Goal: Use online tool/utility: Use online tool/utility

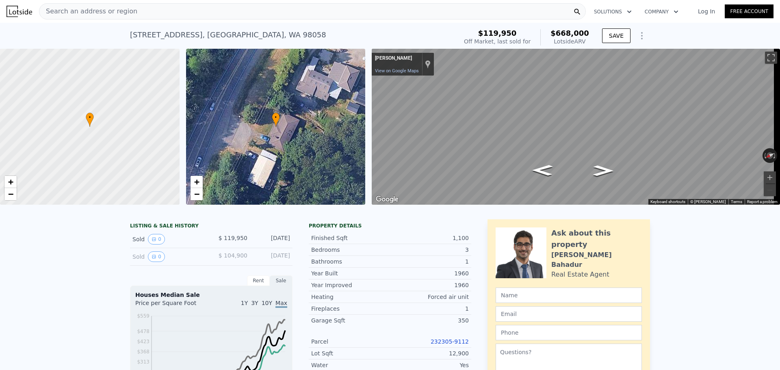
click at [195, 200] on div "+ −" at bounding box center [196, 188] width 13 height 25
click at [195, 197] on span "−" at bounding box center [196, 194] width 5 height 10
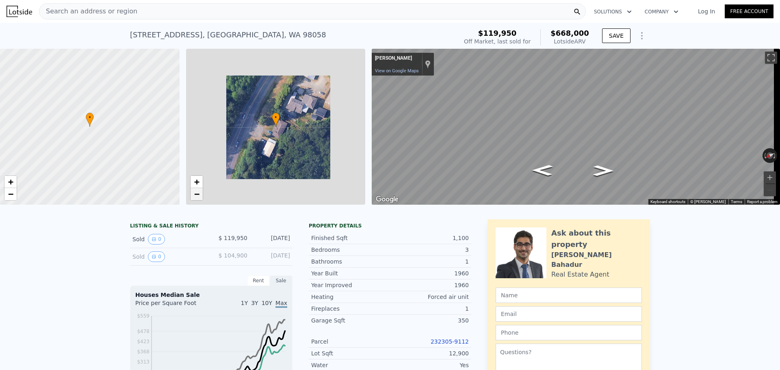
click at [195, 197] on span "−" at bounding box center [196, 194] width 5 height 10
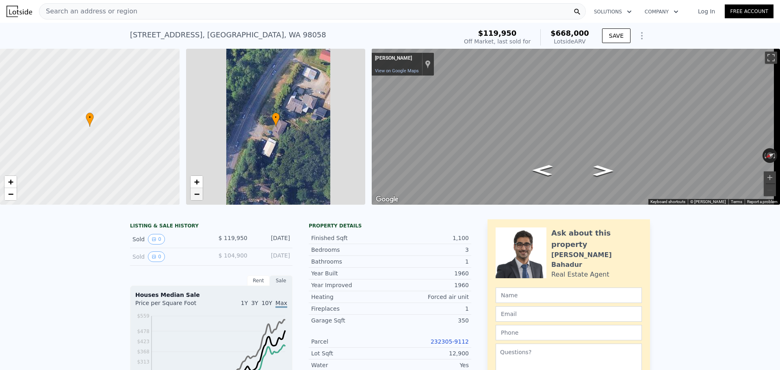
click at [195, 197] on span "−" at bounding box center [196, 194] width 5 height 10
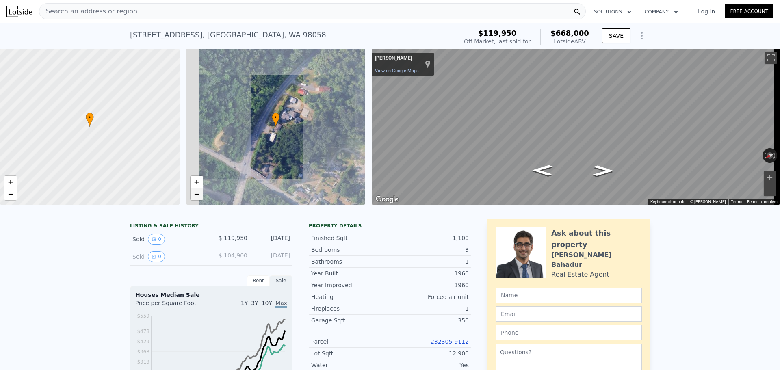
click at [195, 197] on span "−" at bounding box center [196, 194] width 5 height 10
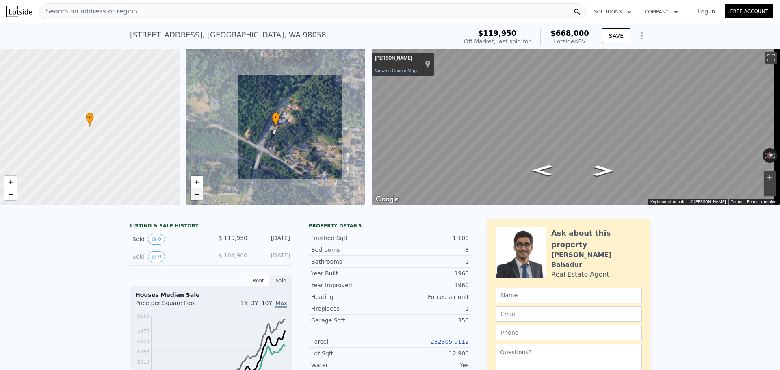
click at [195, 197] on span "−" at bounding box center [196, 194] width 5 height 10
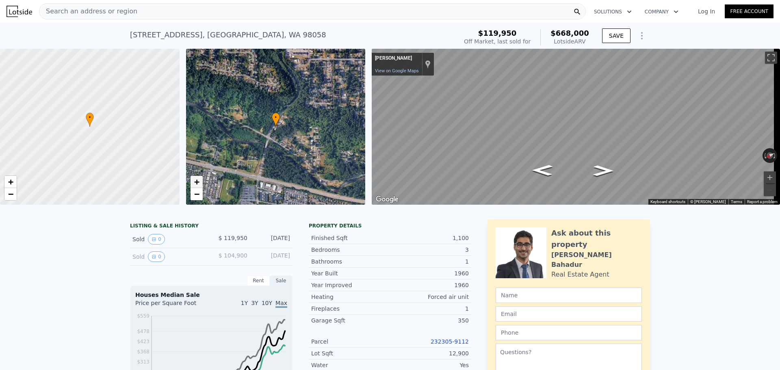
click at [193, 182] on link "+" at bounding box center [197, 182] width 12 height 12
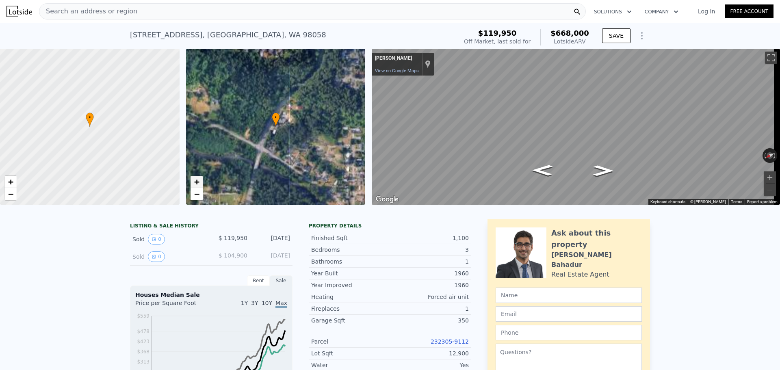
click at [193, 182] on link "+" at bounding box center [197, 182] width 12 height 12
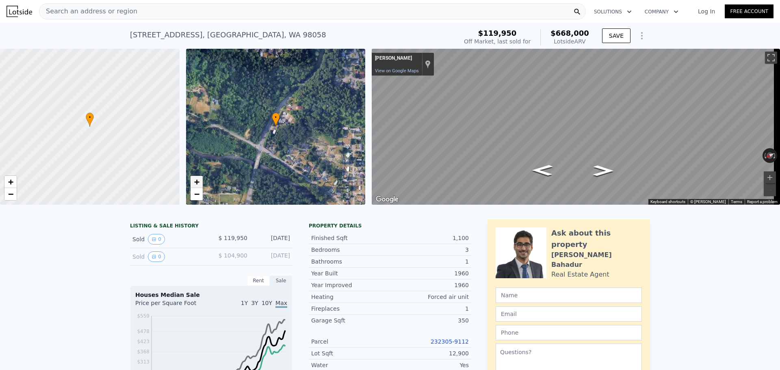
click at [193, 182] on link "+" at bounding box center [197, 182] width 12 height 12
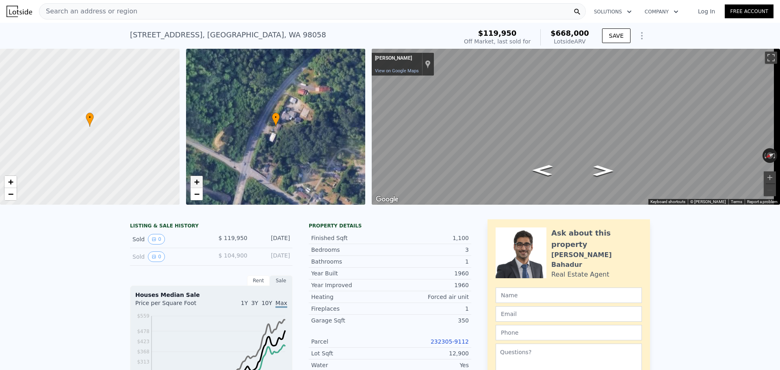
click at [193, 182] on link "+" at bounding box center [197, 182] width 12 height 12
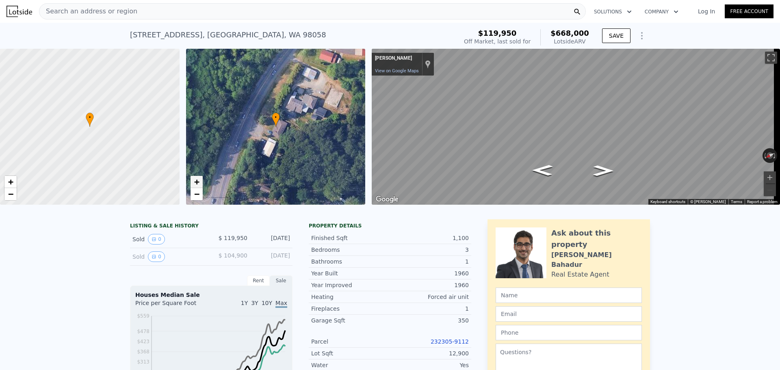
click at [193, 182] on link "+" at bounding box center [197, 182] width 12 height 12
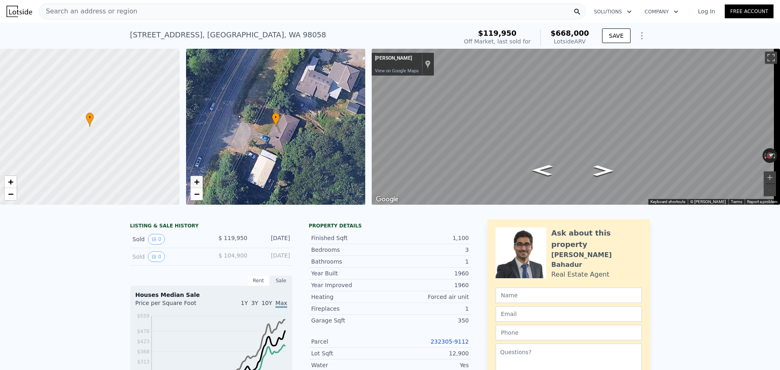
click at [193, 182] on link "+" at bounding box center [197, 182] width 12 height 12
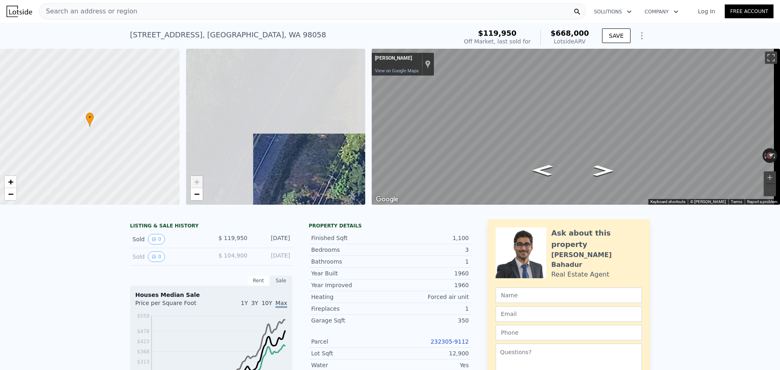
drag, startPoint x: 267, startPoint y: 98, endPoint x: 338, endPoint y: 208, distance: 130.7
click at [338, 205] on div "• + − • + − ← Move left → Move right ↑ Move up ↓ Move down + Zoom in - Zoom out…" at bounding box center [390, 127] width 780 height 156
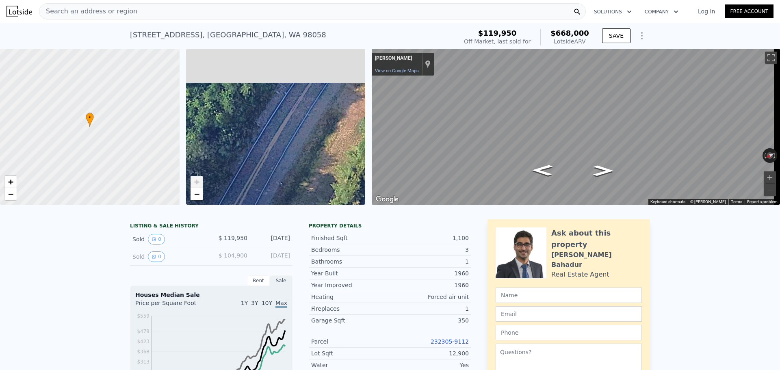
drag, startPoint x: 315, startPoint y: 110, endPoint x: 288, endPoint y: 199, distance: 93.0
click at [288, 202] on div "• + −" at bounding box center [276, 127] width 180 height 156
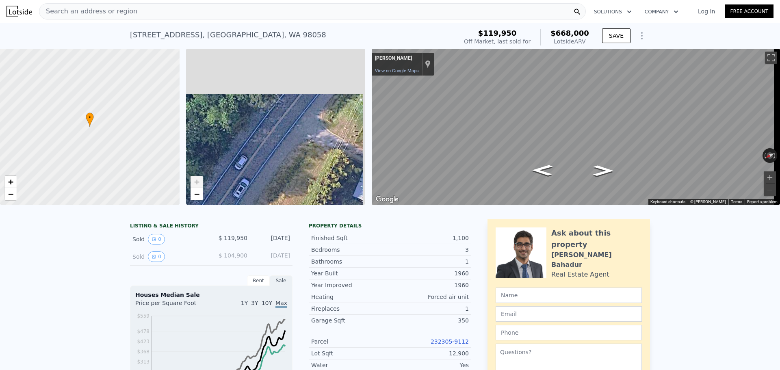
drag, startPoint x: 324, startPoint y: 123, endPoint x: 240, endPoint y: 190, distance: 107.8
click at [240, 190] on div "• + −" at bounding box center [276, 127] width 180 height 156
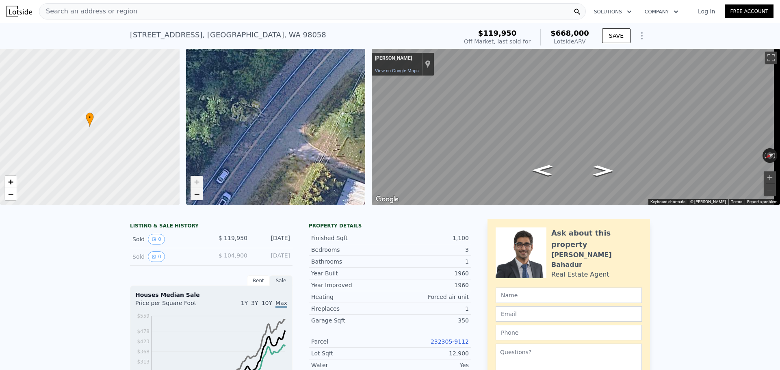
click at [195, 193] on span "−" at bounding box center [196, 194] width 5 height 10
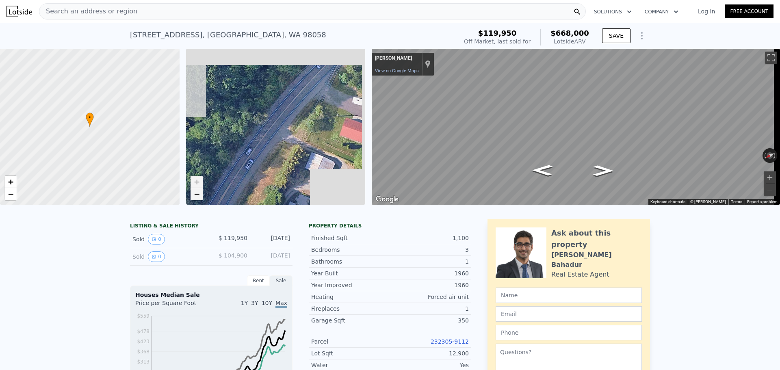
click at [195, 193] on span "−" at bounding box center [196, 194] width 5 height 10
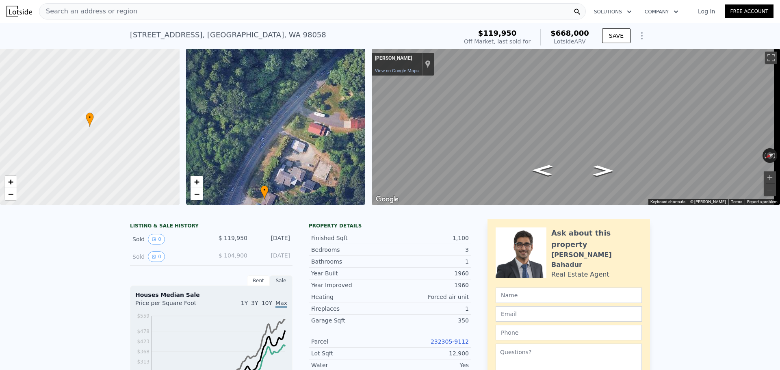
click at [125, 10] on span "Search an address or region" at bounding box center [88, 12] width 98 height 10
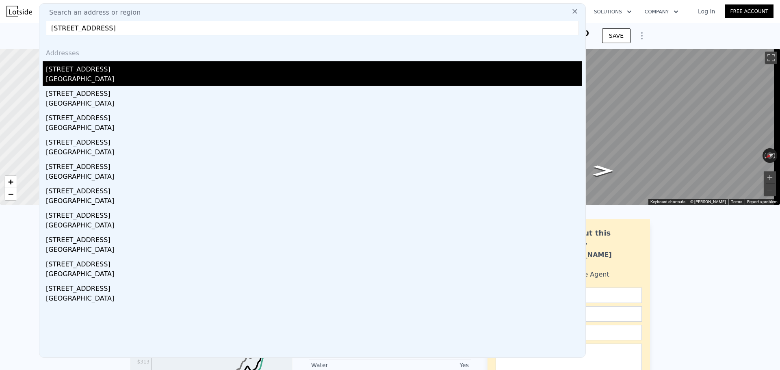
type input "[STREET_ADDRESS]"
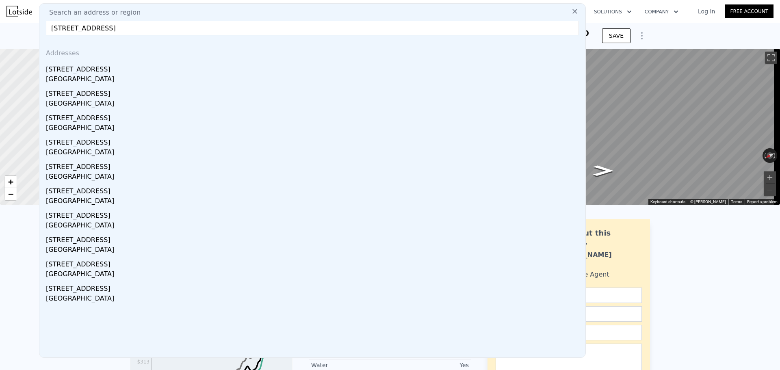
click at [155, 72] on div "[STREET_ADDRESS]" at bounding box center [314, 67] width 536 height 13
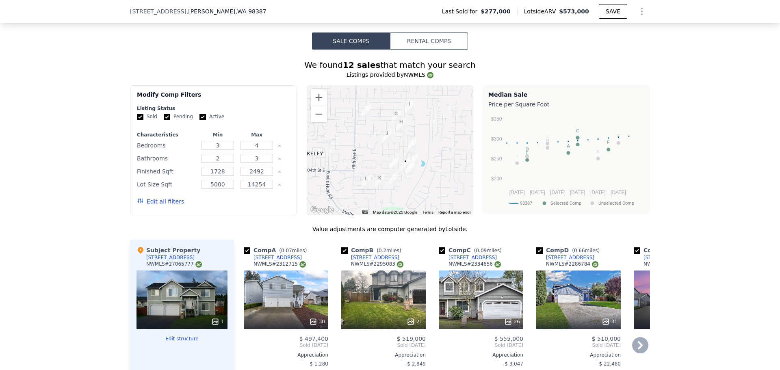
scroll to position [674, 0]
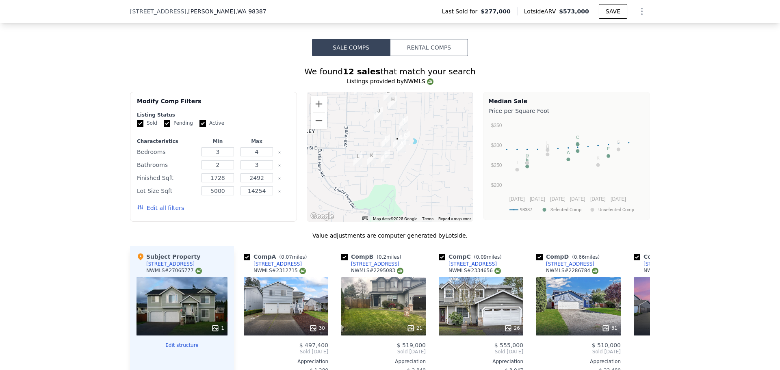
drag, startPoint x: 408, startPoint y: 188, endPoint x: 390, endPoint y: 152, distance: 39.8
click at [399, 153] on img "8704 204th Street Ct E" at bounding box center [401, 146] width 9 height 14
click at [318, 110] on button "Zoom in" at bounding box center [319, 104] width 16 height 16
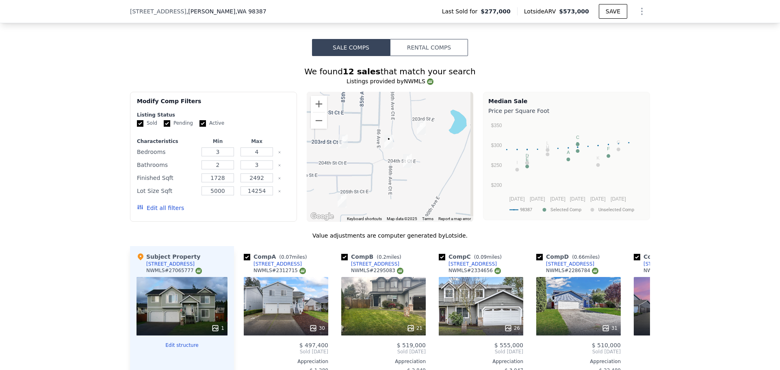
drag, startPoint x: 390, startPoint y: 125, endPoint x: 346, endPoint y: 171, distance: 63.8
click at [346, 171] on div at bounding box center [390, 157] width 167 height 130
click at [311, 108] on button "Zoom in" at bounding box center [319, 104] width 16 height 16
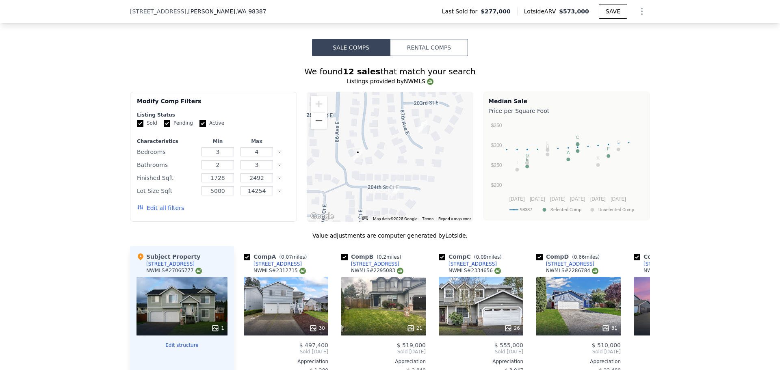
drag, startPoint x: 361, startPoint y: 183, endPoint x: 397, endPoint y: 187, distance: 35.6
click at [397, 187] on div at bounding box center [390, 157] width 167 height 130
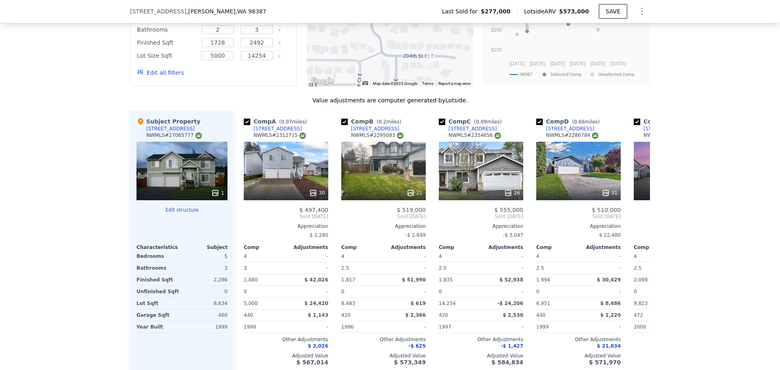
drag, startPoint x: 22, startPoint y: 163, endPoint x: 19, endPoint y: 84, distance: 78.5
click at [19, 84] on div "We found 12 sales that match your search Listings provided by NWMLS Filters Map…" at bounding box center [390, 154] width 780 height 466
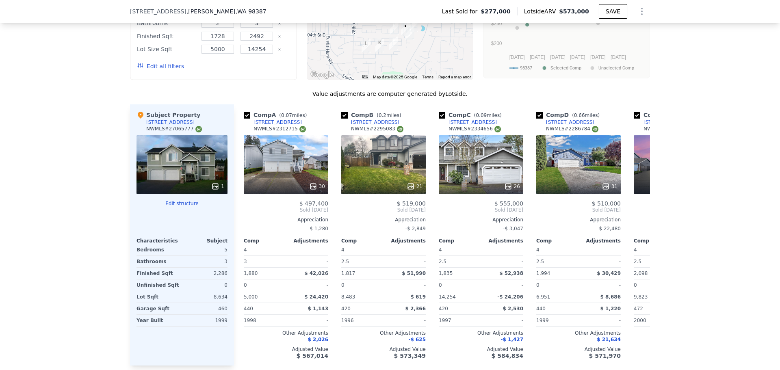
scroll to position [835, 0]
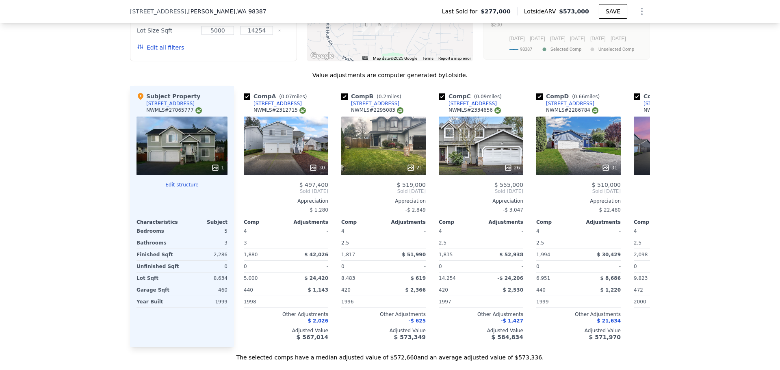
click at [194, 152] on div "1" at bounding box center [182, 146] width 91 height 59
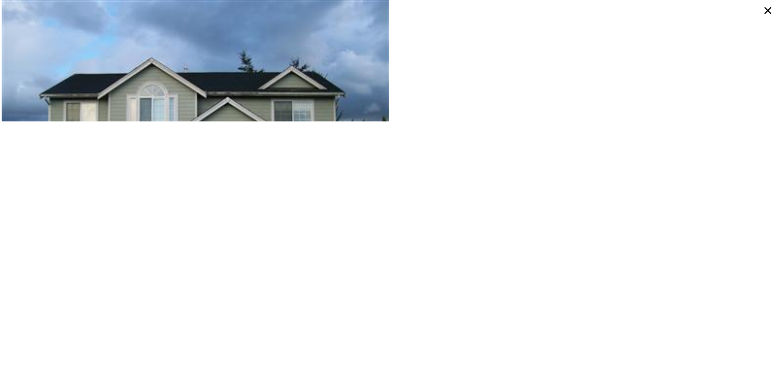
click at [765, 10] on icon at bounding box center [768, 10] width 15 height 15
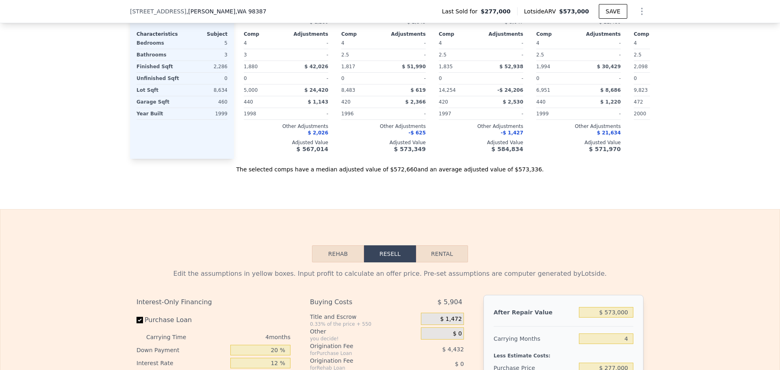
scroll to position [1267, 0]
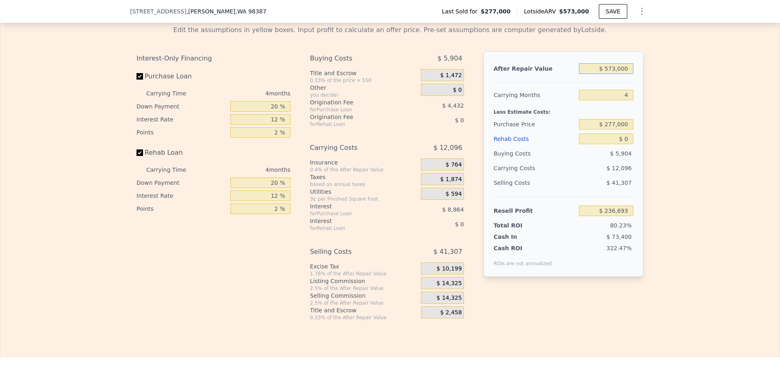
click at [627, 74] on input "$ 573,000" at bounding box center [606, 68] width 54 height 11
type input "$ 55"
type input "-$ 294,734"
type input "$ 5,730,000,000"
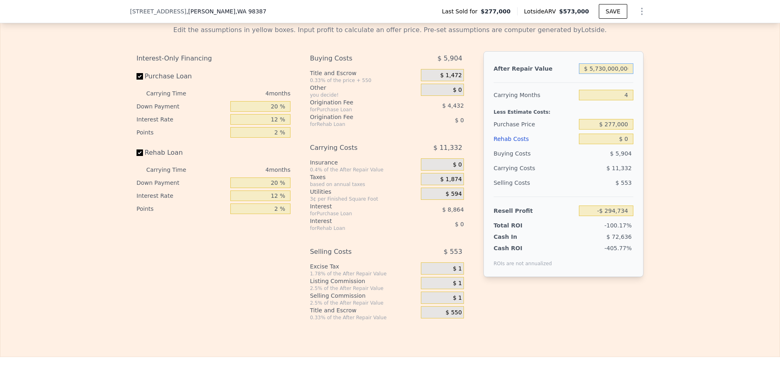
type input "$ 5,314,490,314"
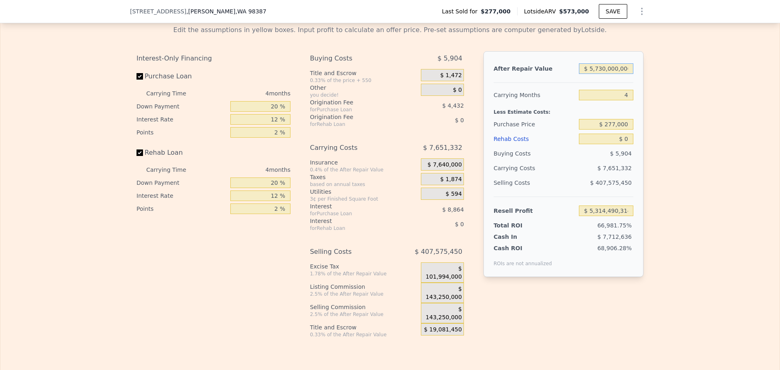
click at [611, 74] on input "$ 5,730,000,000" at bounding box center [606, 68] width 54 height 11
type input "$ 55"
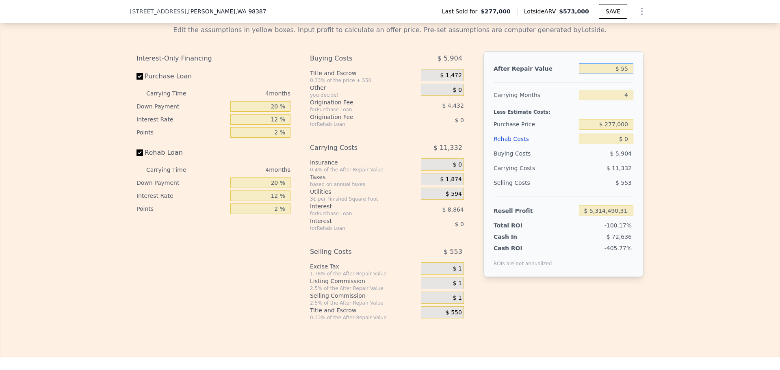
type input "-$ 294,734"
type input "$ 550"
type input "-$ 294,277"
type input "$ 5,500"
type input "-$ 289,685"
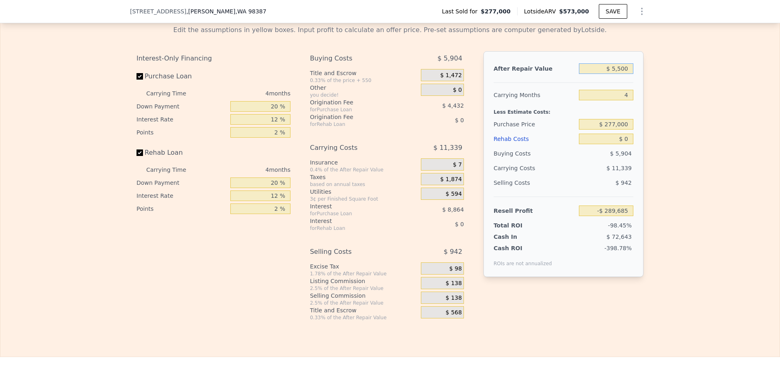
type input "$ 55,000"
type input "-$ 243,771"
type input "$ 550,000"
type input "$ 215,359"
click at [624, 100] on input "4" at bounding box center [606, 95] width 54 height 11
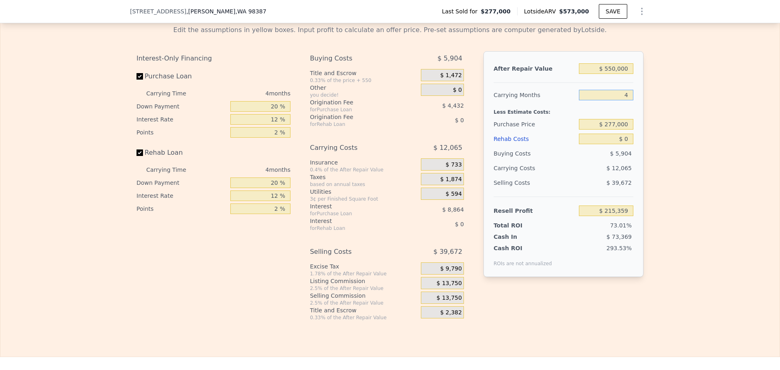
click at [624, 100] on input "4" at bounding box center [606, 95] width 54 height 11
type input "3"
click at [612, 130] on input "$ 277,000" at bounding box center [606, 124] width 54 height 11
type input "$ 218,374"
click at [612, 130] on input "$ 277,000" at bounding box center [606, 124] width 54 height 11
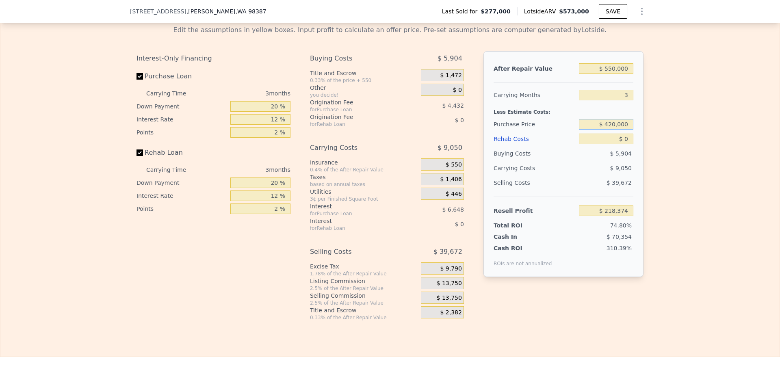
type input "$ 420,000"
click at [622, 144] on input "$ 0" at bounding box center [606, 139] width 54 height 11
type input "$ 69,177"
click at [622, 144] on input "$ 0" at bounding box center [606, 139] width 54 height 11
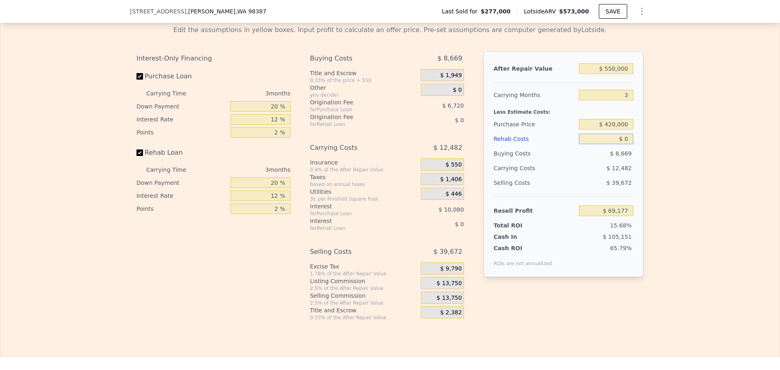
click at [622, 144] on input "$ 0" at bounding box center [606, 139] width 54 height 11
type input "$ 6"
type input "$ 69,171"
type input "$ 60"
type input "$ 69,116"
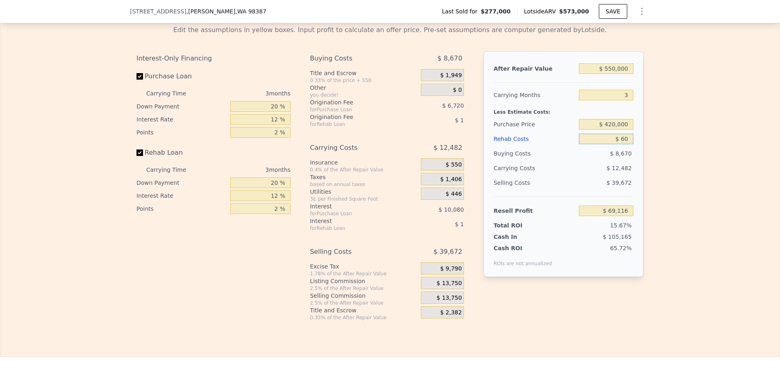
type input "$ 600"
type input "$ 68,552"
type input "$ 6,000"
type input "$ 62,937"
type input "$ 60,000"
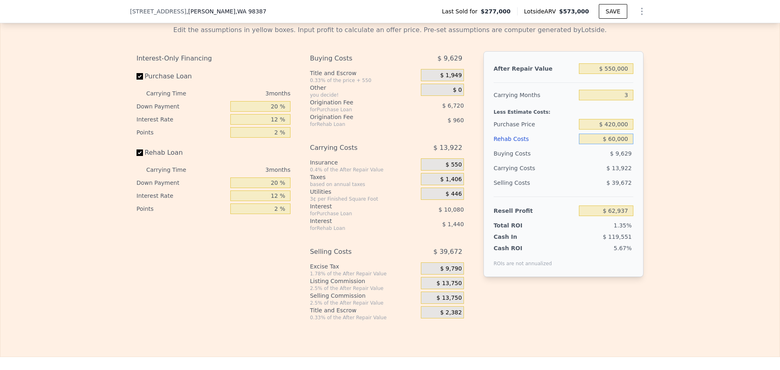
type input "$ 6,777"
type input "$ 60,000"
click at [453, 287] on span "$ 13,750" at bounding box center [449, 283] width 25 height 7
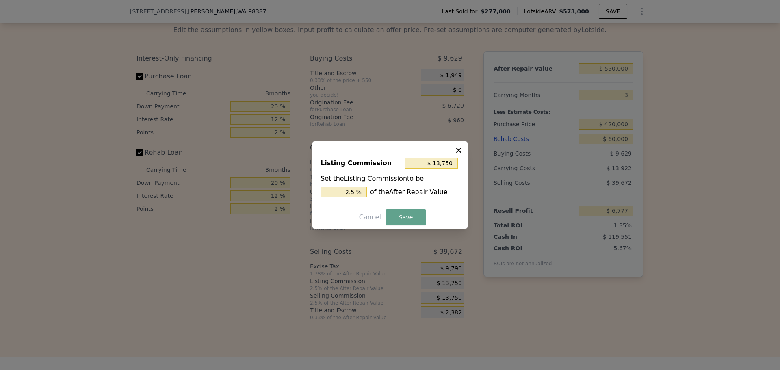
click at [460, 151] on icon at bounding box center [458, 150] width 5 height 5
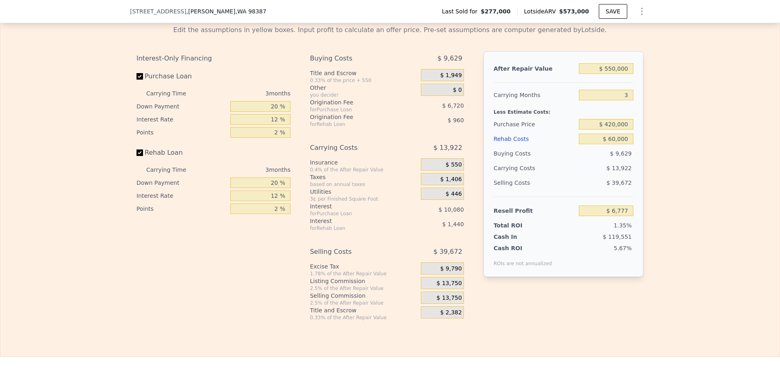
click at [442, 287] on span "$ 13,750" at bounding box center [449, 283] width 25 height 7
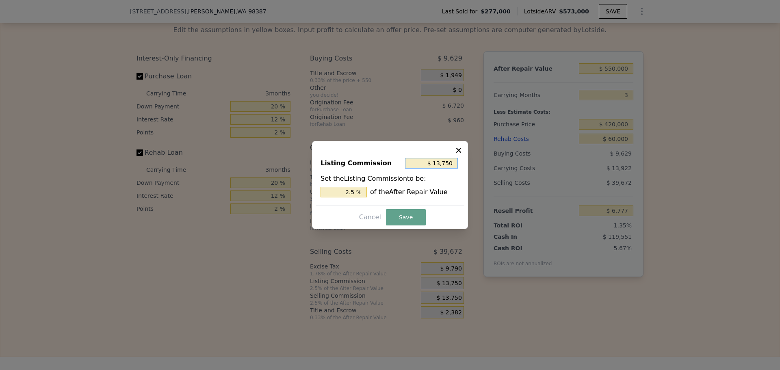
click at [455, 163] on input "$ 13,750" at bounding box center [431, 163] width 53 height 11
click at [351, 193] on input "2.5 %" at bounding box center [344, 192] width 46 height 11
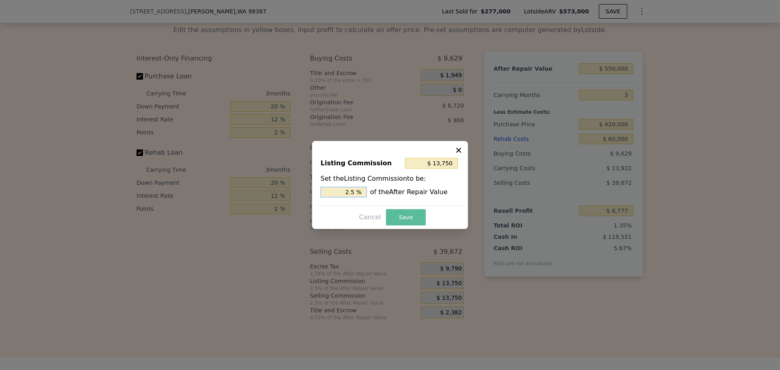
type input "$ 5,500"
type input "1 %"
click at [412, 219] on button "Save" at bounding box center [406, 217] width 40 height 16
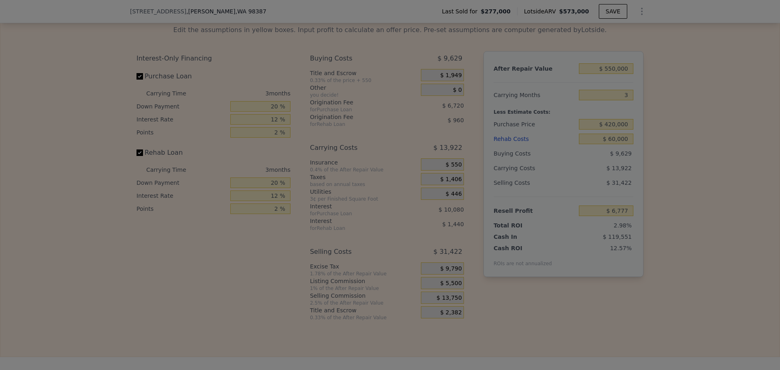
type input "$ 15,027"
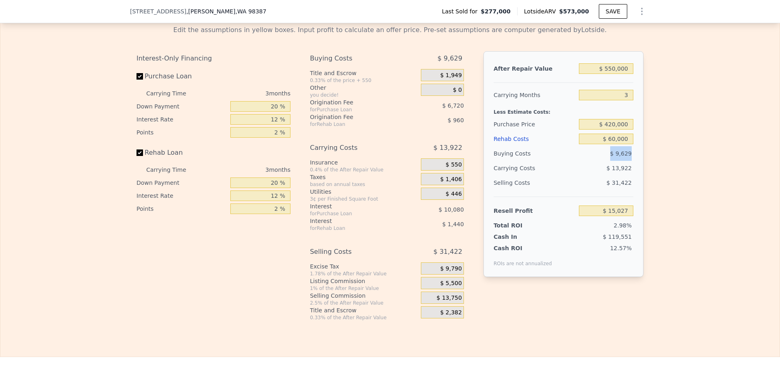
drag, startPoint x: 631, startPoint y: 165, endPoint x: 605, endPoint y: 165, distance: 26.4
click at [605, 165] on div "After Repair Value $ 550,000 Carrying Months 3 Less Estimate Costs: Purchase Pr…" at bounding box center [563, 164] width 160 height 226
drag, startPoint x: 640, startPoint y: 179, endPoint x: 464, endPoint y: 183, distance: 176.0
click at [597, 184] on div "After Repair Value $ 550,000 Carrying Months 3 Less Estimate Costs: Purchase Pr…" at bounding box center [563, 164] width 160 height 226
drag, startPoint x: 570, startPoint y: 199, endPoint x: 631, endPoint y: 198, distance: 60.1
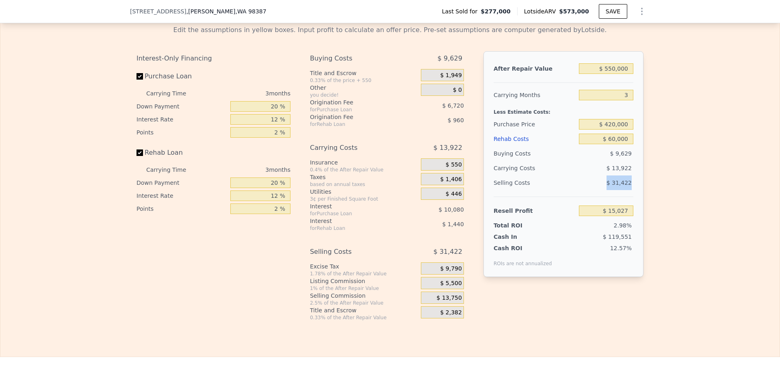
click at [631, 198] on div "After Repair Value $ 550,000 Carrying Months 3 Less Estimate Costs: Purchase Pr…" at bounding box center [563, 164] width 160 height 226
click at [706, 191] on div "Edit the assumptions in yellow boxes. Input profit to calculate an offer price.…" at bounding box center [389, 170] width 779 height 302
click at [677, 197] on div "Edit the assumptions in yellow boxes. Input profit to calculate an offer price.…" at bounding box center [389, 170] width 779 height 302
click at [563, 176] on div "$ 13,922" at bounding box center [591, 168] width 86 height 15
drag, startPoint x: 563, startPoint y: 178, endPoint x: 690, endPoint y: 145, distance: 131.9
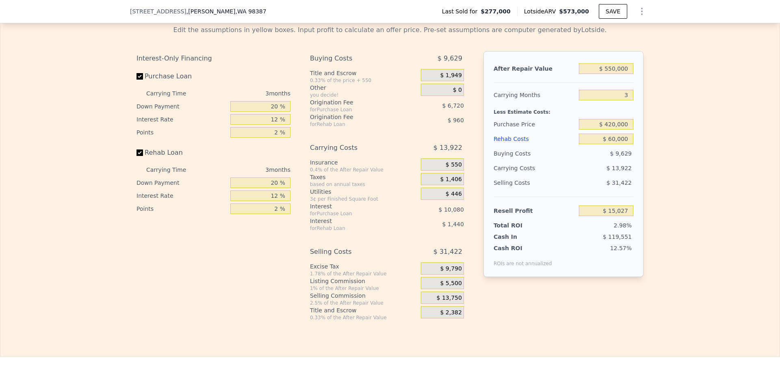
click at [690, 145] on div "Edit the assumptions in yellow boxes. Input profit to calculate an offer price.…" at bounding box center [389, 170] width 779 height 302
click at [619, 130] on input "$ 420,000" at bounding box center [606, 124] width 54 height 11
type input "$ 380,000"
click at [653, 148] on div "Edit the assumptions in yellow boxes. Input profit to calculate an offer price.…" at bounding box center [389, 170] width 779 height 302
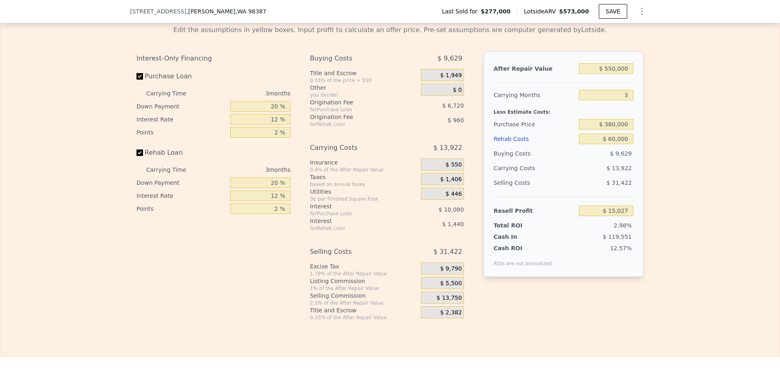
type input "$ 56,761"
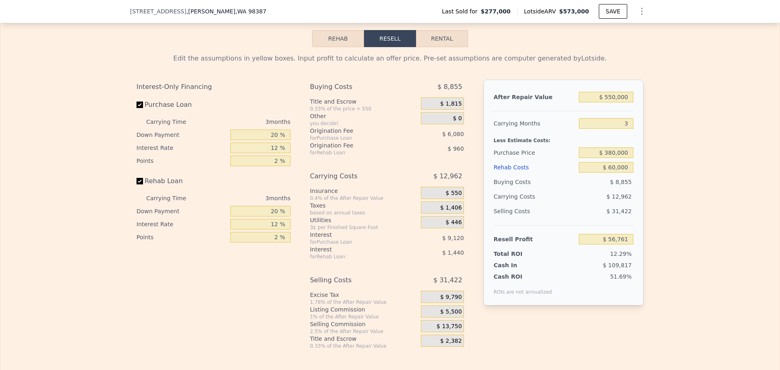
scroll to position [1251, 0]
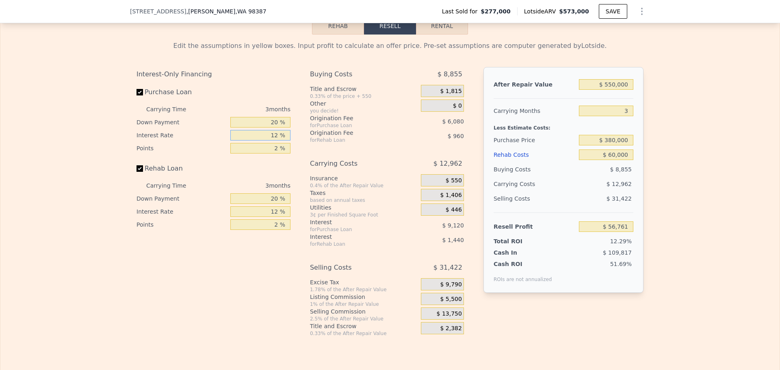
click at [265, 141] on input "12 %" at bounding box center [260, 135] width 60 height 11
type input "$ 573,000"
type input "4"
type input "$ 0"
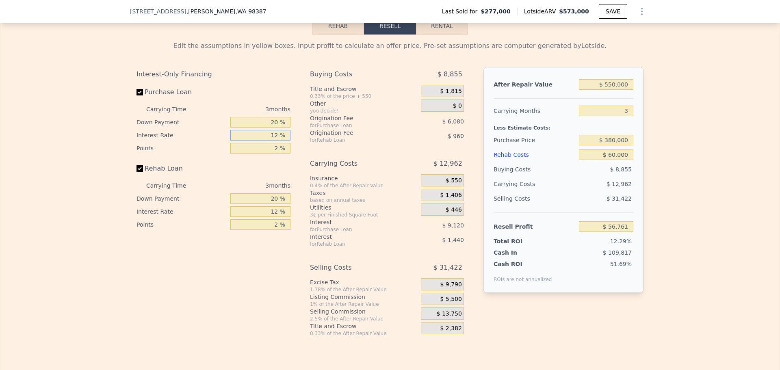
type input "$ 236,693"
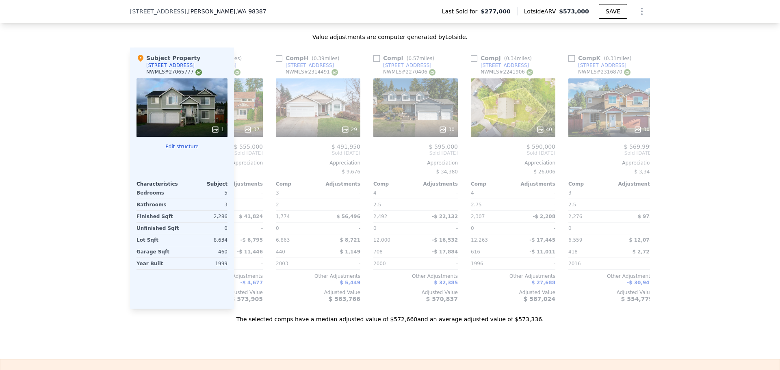
scroll to position [0, 0]
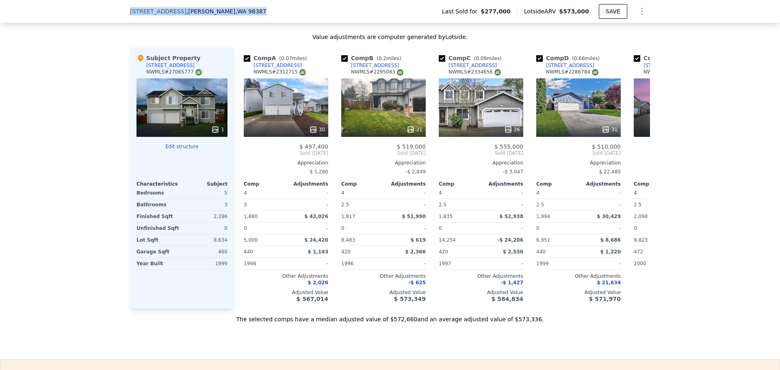
drag, startPoint x: 255, startPoint y: 13, endPoint x: 120, endPoint y: 18, distance: 135.0
click at [120, 18] on div "[STREET_ADDRESS][PERSON_NAME] Last Sold for $277,000 Lotside ARV $573,000 SAVE" at bounding box center [390, 11] width 780 height 23
copy div "[STREET_ADDRESS][PERSON_NAME]"
